Goal: Communication & Community: Participate in discussion

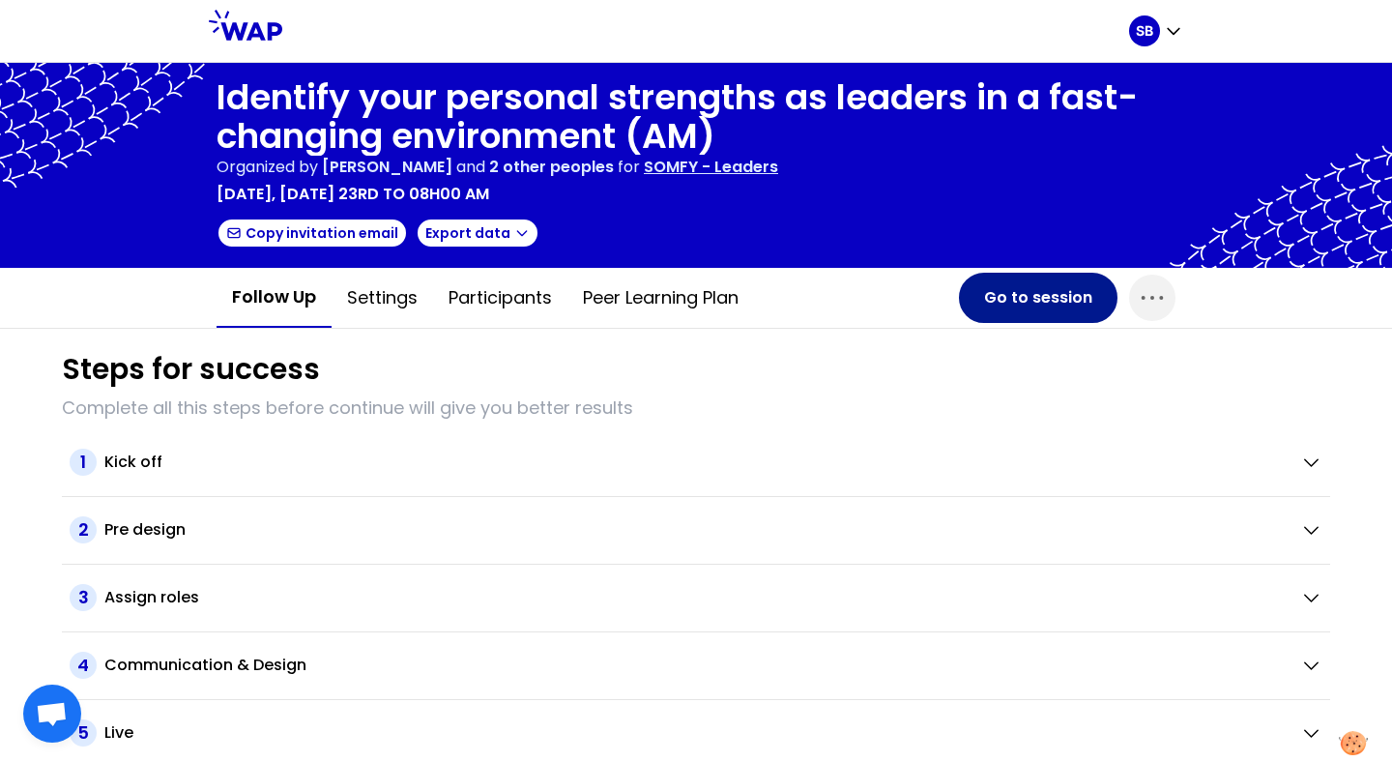
click at [1077, 300] on button "Go to session" at bounding box center [1038, 298] width 159 height 50
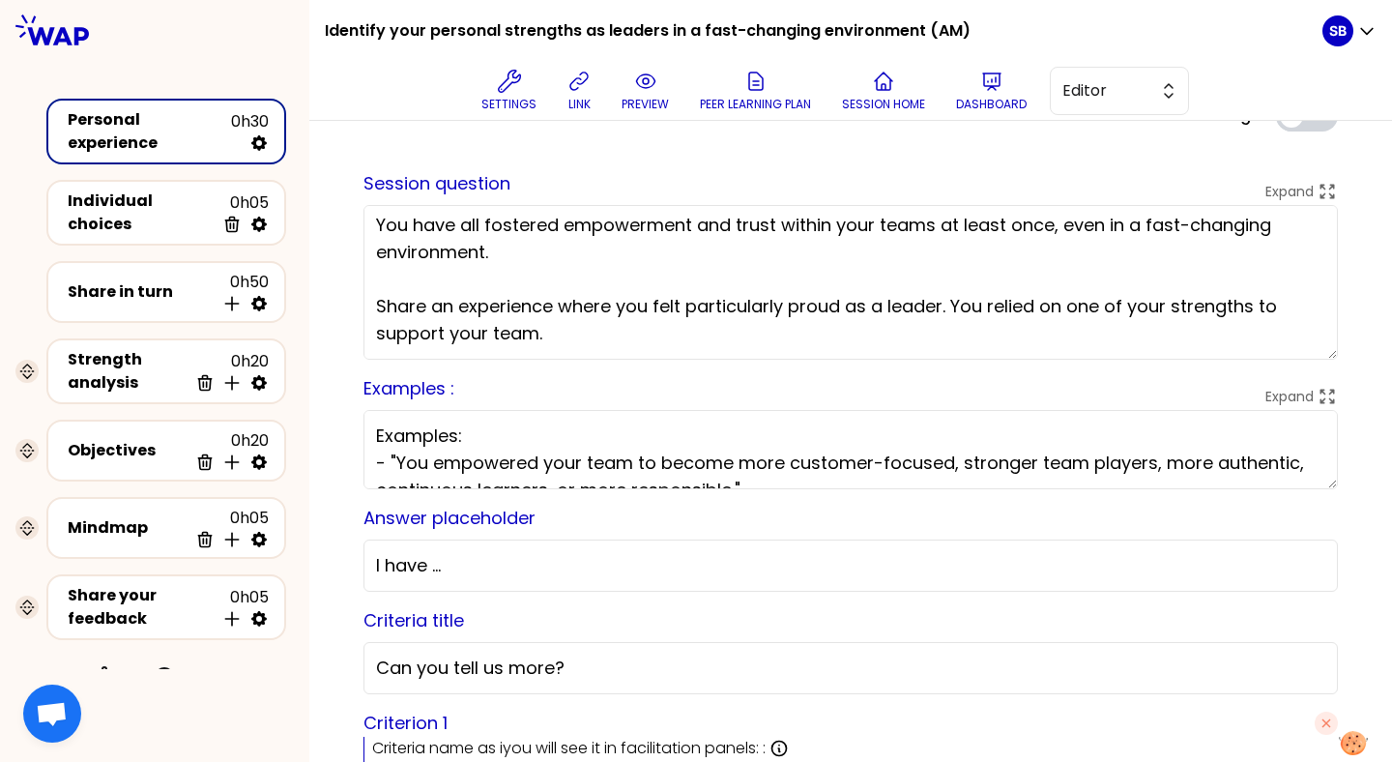
scroll to position [49, 0]
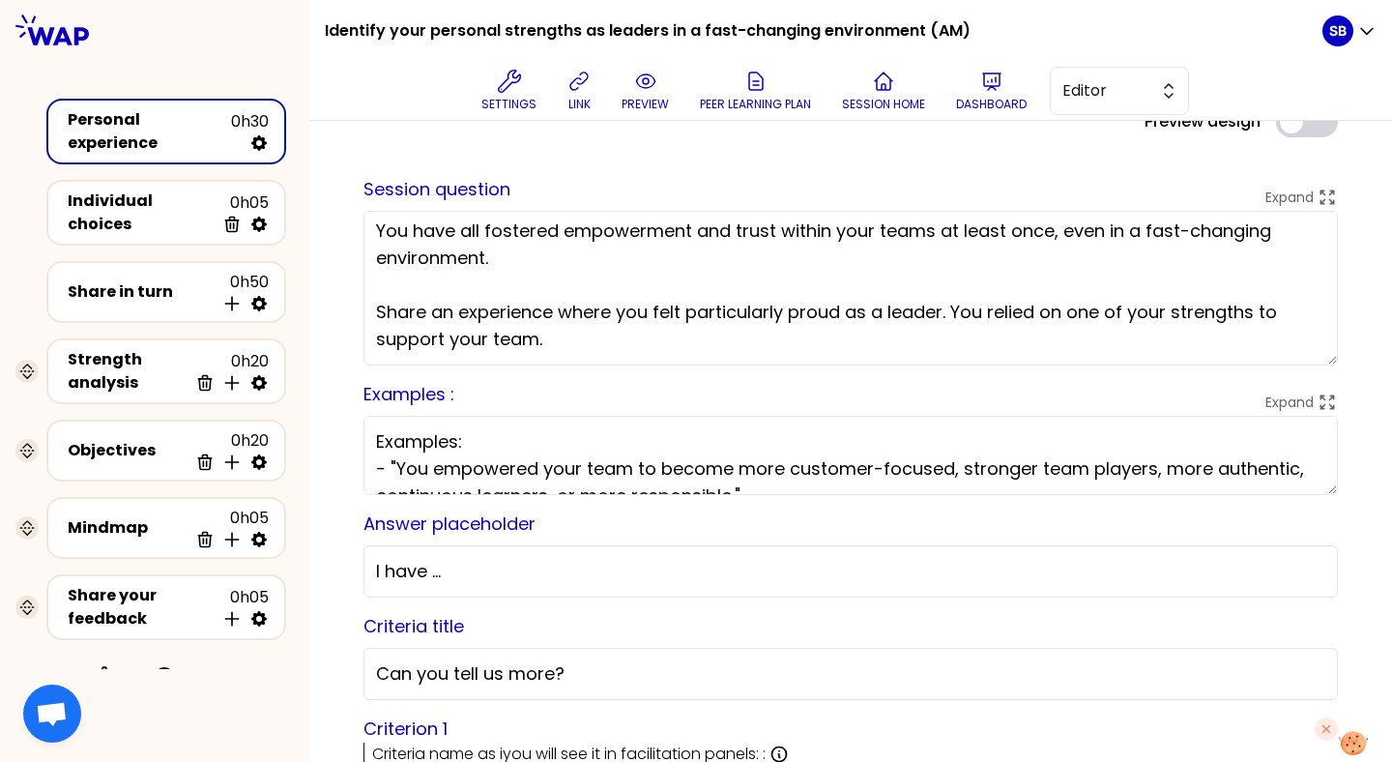
click at [1358, 47] on div "SB" at bounding box center [1350, 31] width 54 height 62
click at [1367, 30] on icon "button" at bounding box center [1366, 30] width 19 height 19
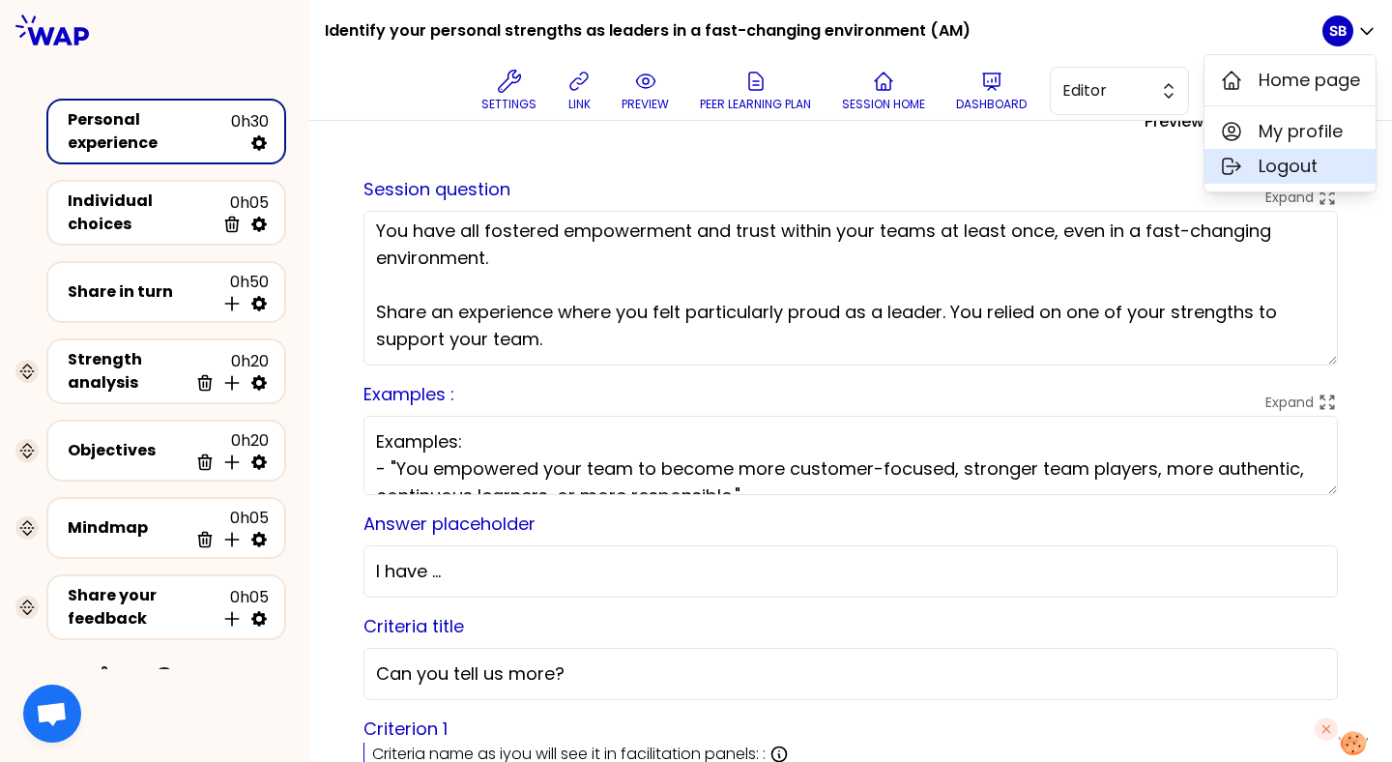
click at [1316, 160] on span "Logout" at bounding box center [1288, 166] width 59 height 27
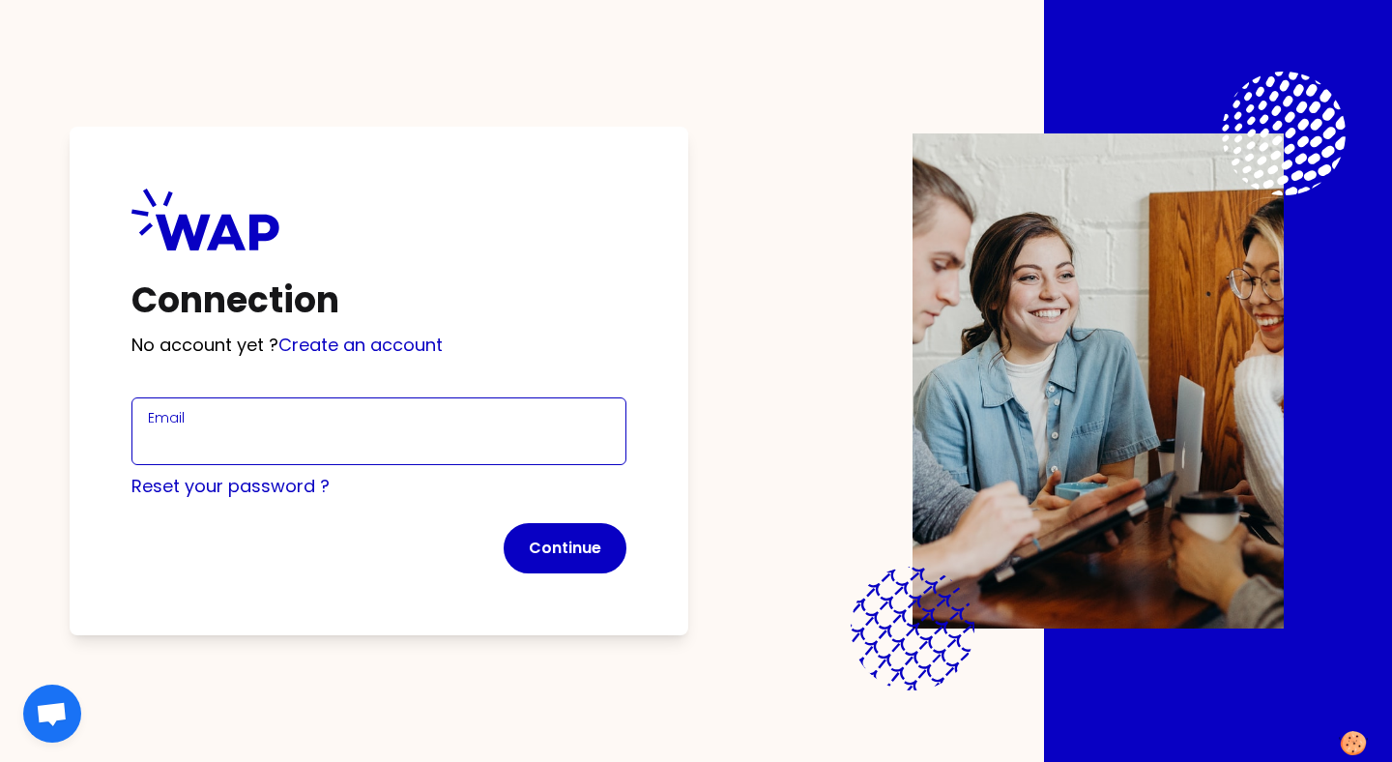
click at [401, 433] on input "Email" at bounding box center [379, 442] width 462 height 27
type input "[EMAIL_ADDRESS][DOMAIN_NAME]"
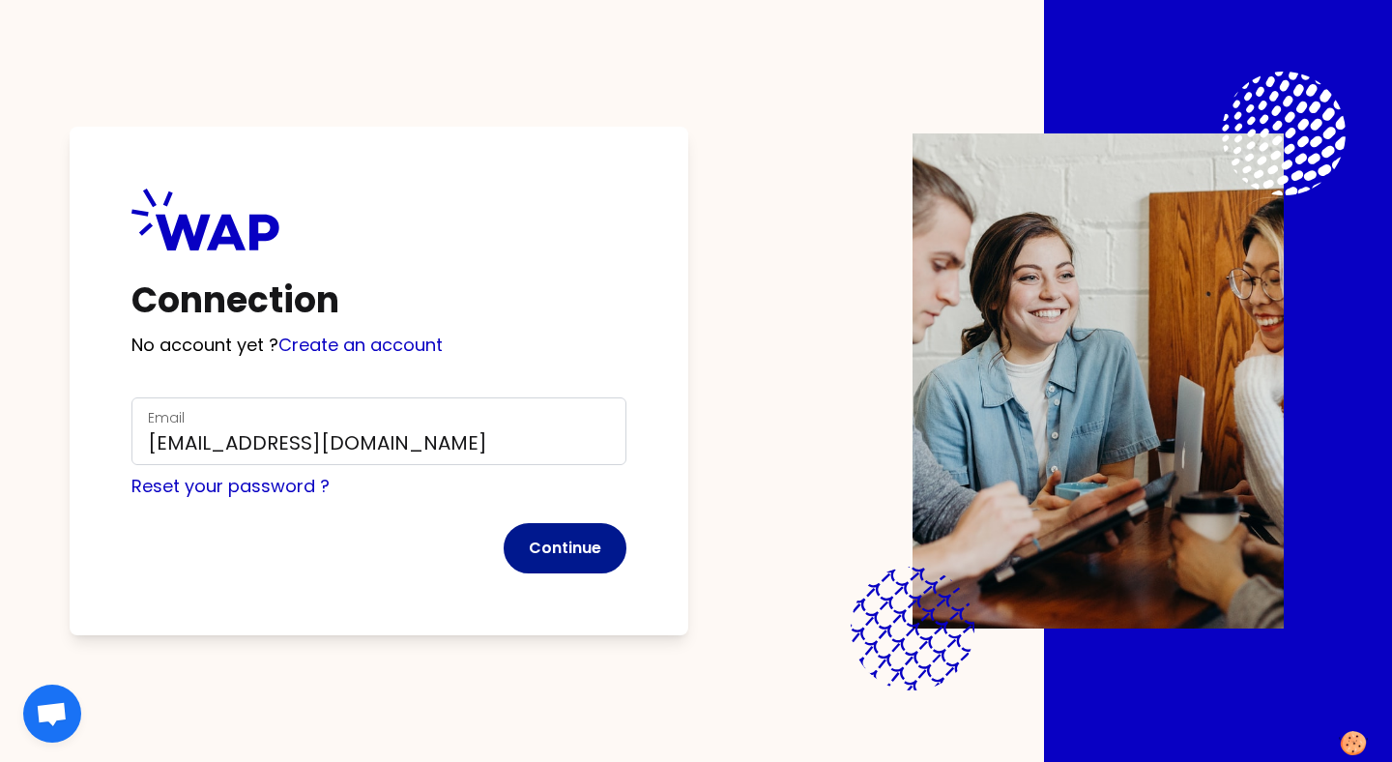
click at [575, 565] on button "Continue" at bounding box center [565, 548] width 123 height 50
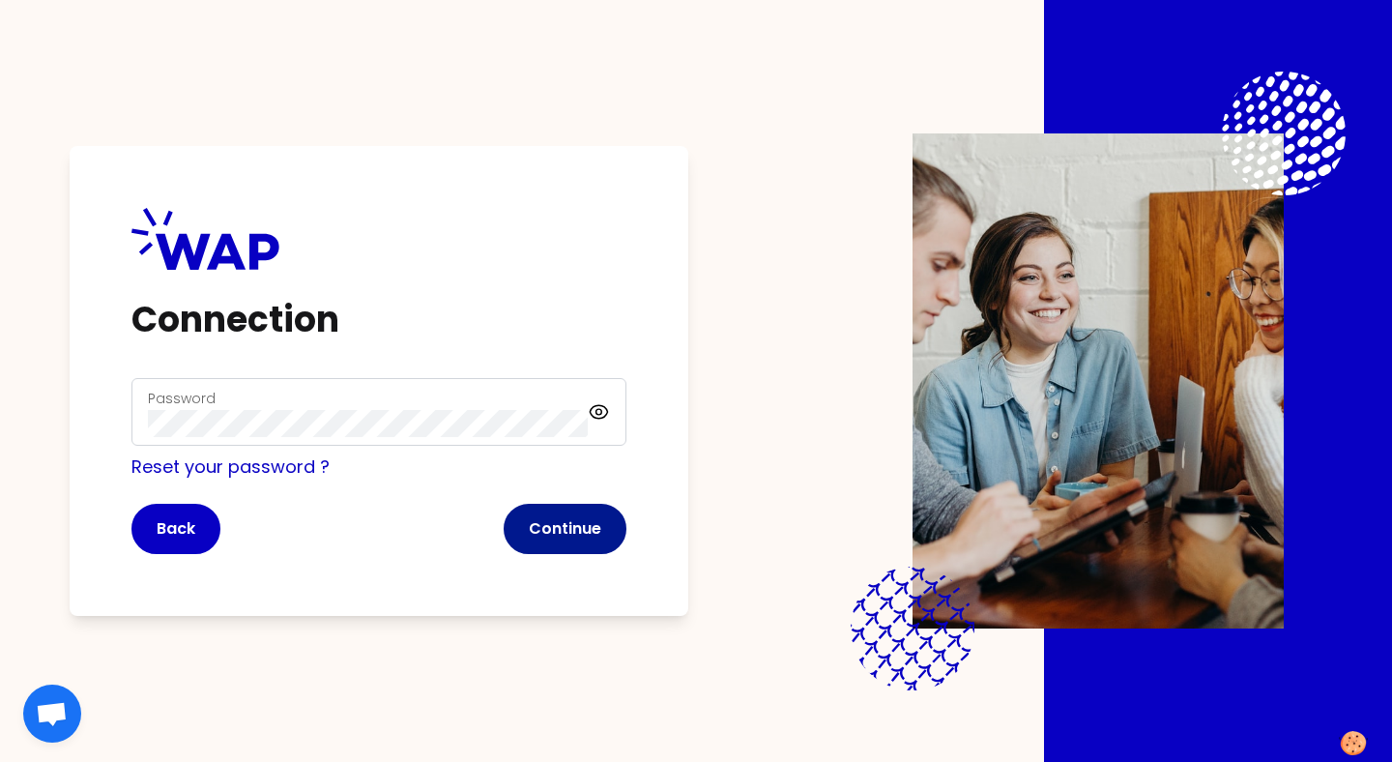
click at [604, 534] on button "Continue" at bounding box center [565, 529] width 123 height 50
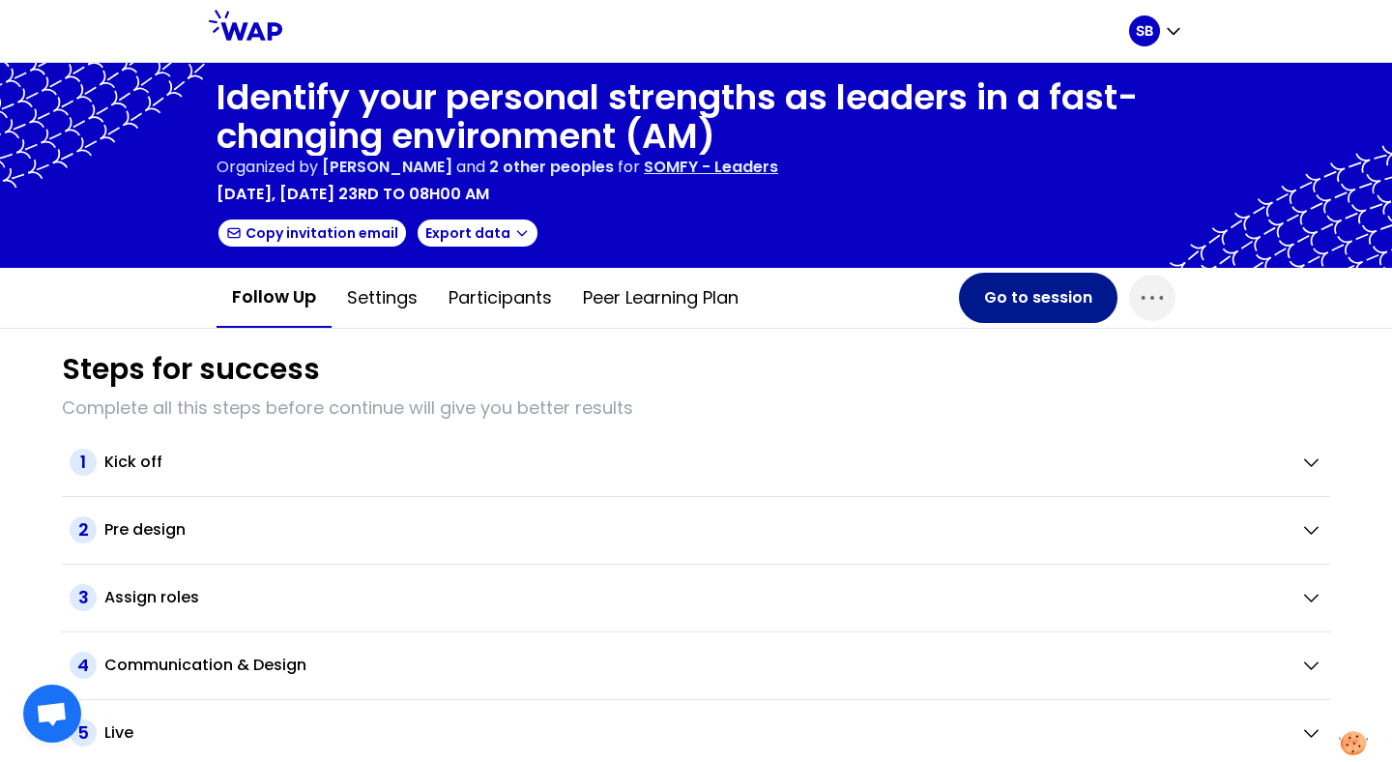
click at [1060, 300] on button "Go to session" at bounding box center [1038, 298] width 159 height 50
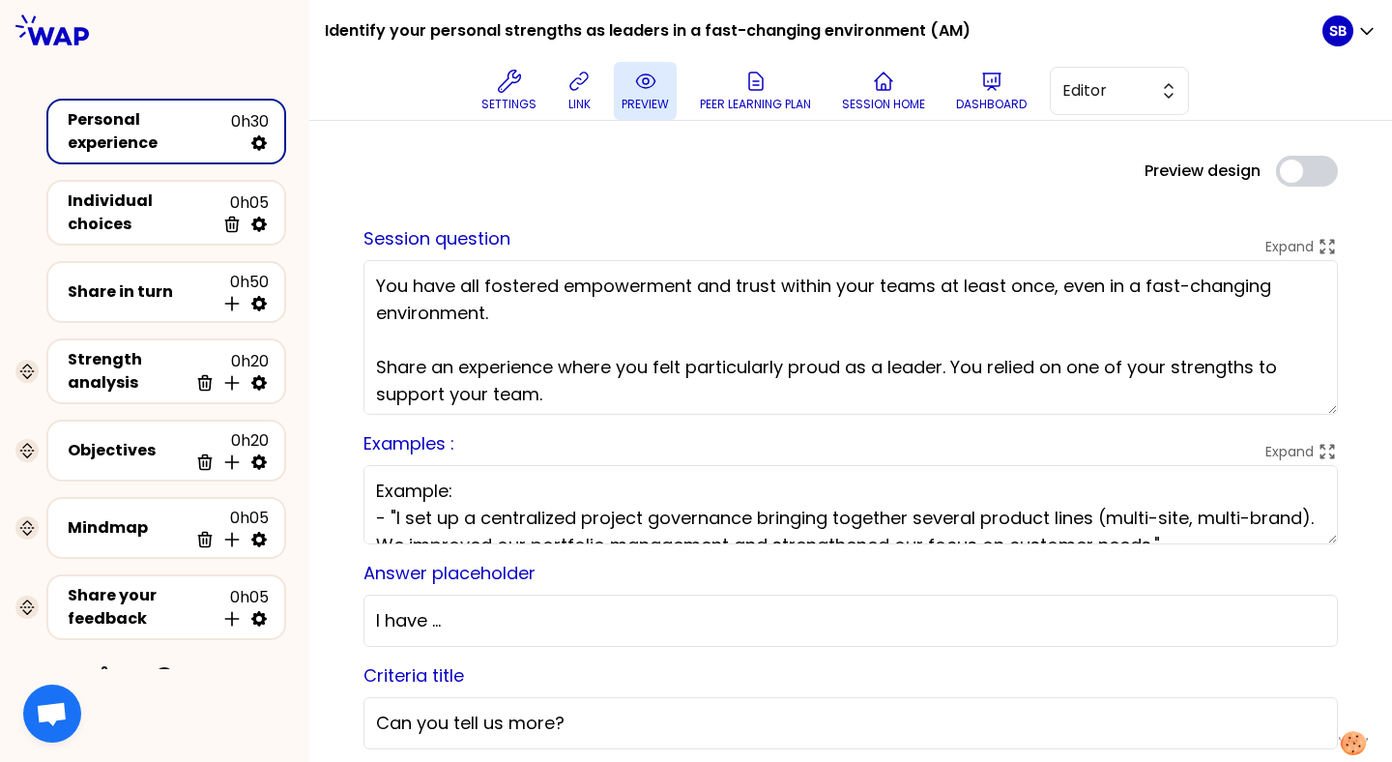
click at [634, 87] on icon at bounding box center [645, 81] width 23 height 23
